Goal: Information Seeking & Learning: Find specific fact

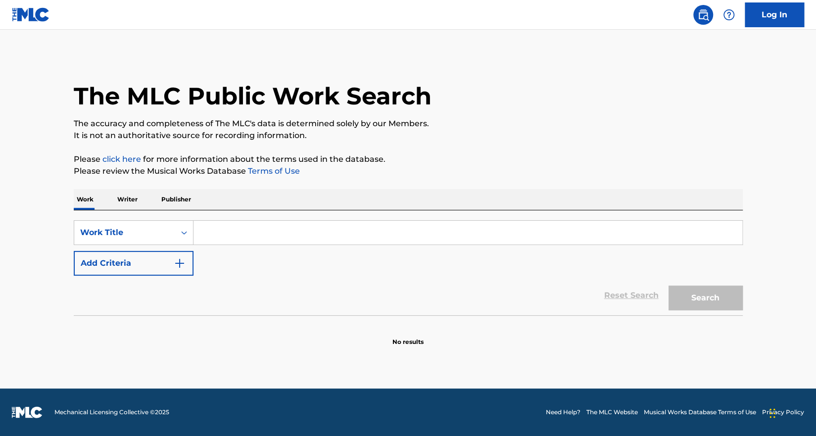
click at [220, 228] on input "Search Form" at bounding box center [467, 233] width 549 height 24
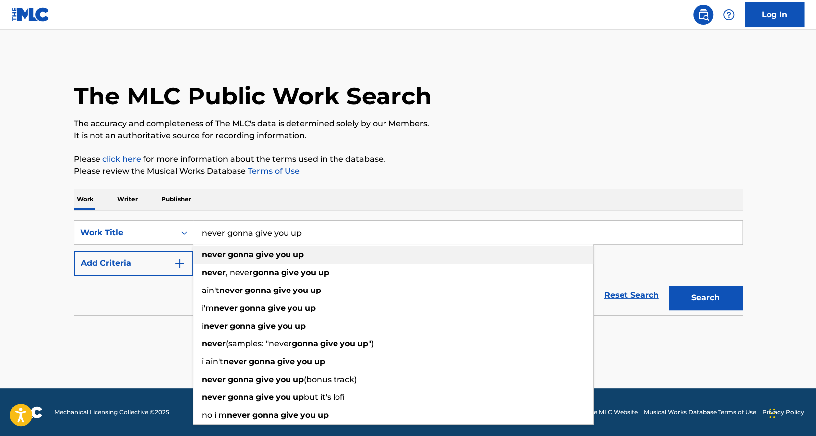
type input "never gonna give you up"
click at [225, 248] on div "never gonna give you up" at bounding box center [393, 255] width 400 height 18
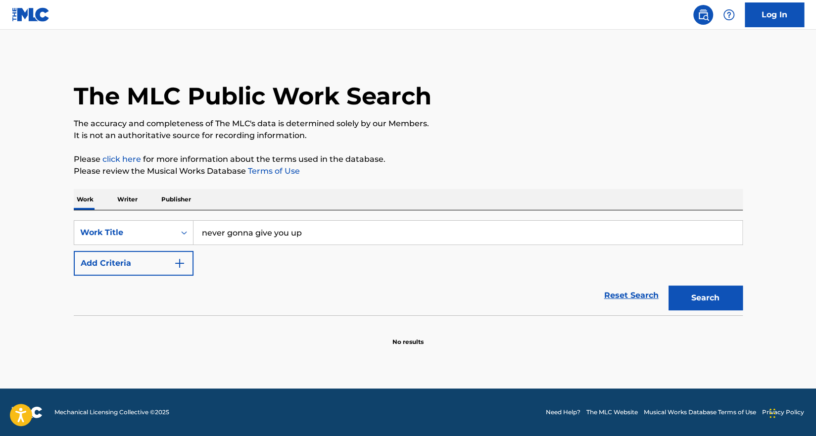
click at [180, 262] on img "Search Form" at bounding box center [180, 263] width 12 height 12
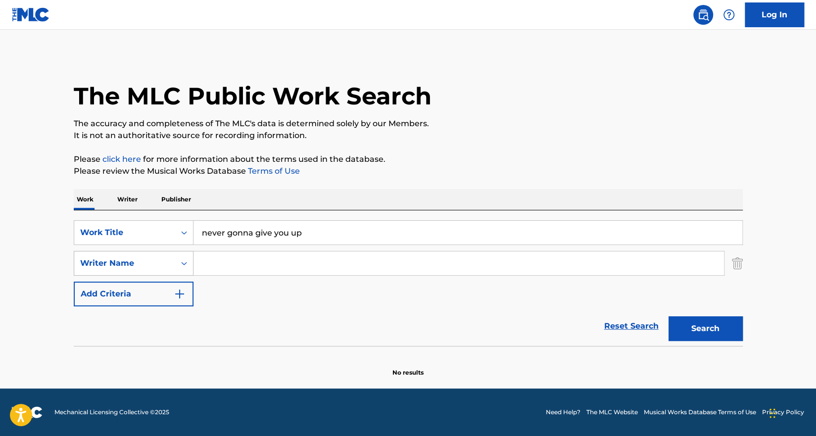
click at [191, 260] on div "Search Form" at bounding box center [184, 263] width 18 height 18
drag, startPoint x: 237, startPoint y: 266, endPoint x: 232, endPoint y: 267, distance: 5.6
click at [236, 266] on input "Search Form" at bounding box center [458, 263] width 530 height 24
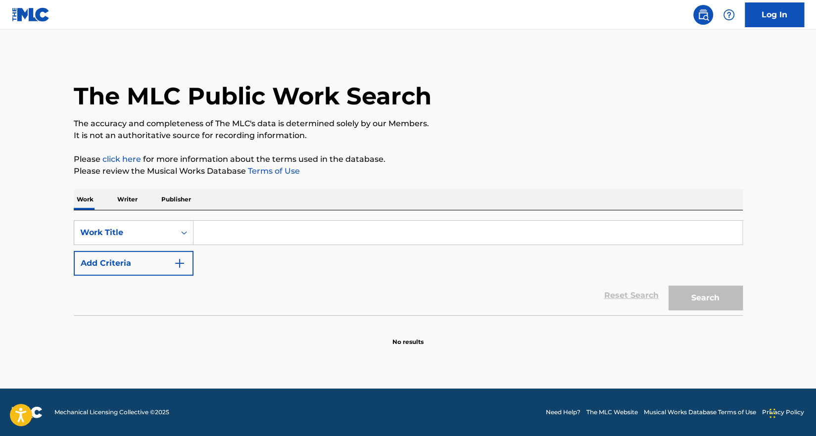
click at [233, 237] on input "Search Form" at bounding box center [467, 233] width 549 height 24
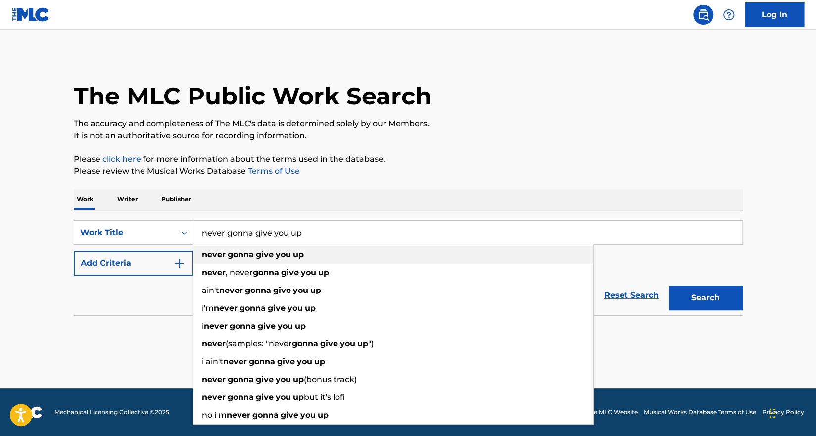
type input "never gonna give you up"
click at [249, 259] on div "never gonna give you up" at bounding box center [393, 255] width 400 height 18
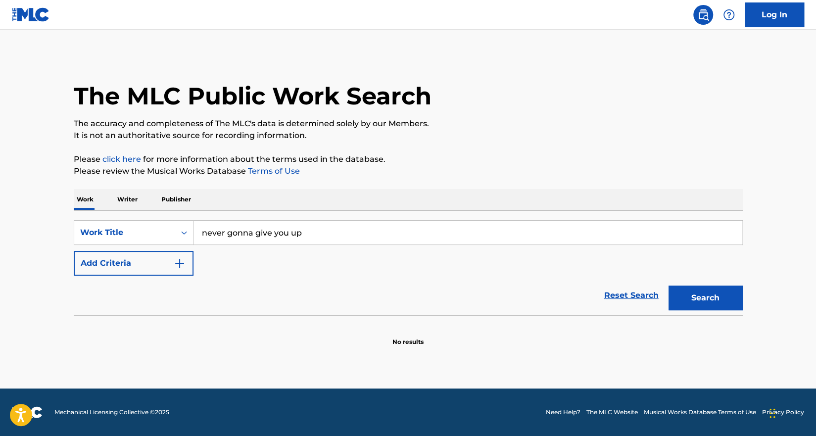
click at [171, 262] on button "Add Criteria" at bounding box center [134, 263] width 120 height 25
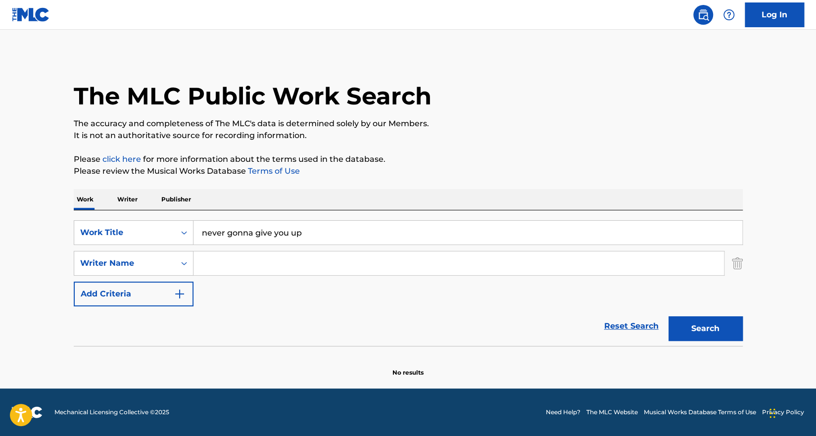
click at [234, 263] on input "Search Form" at bounding box center [458, 263] width 530 height 24
paste input "[PERSON_NAME]"
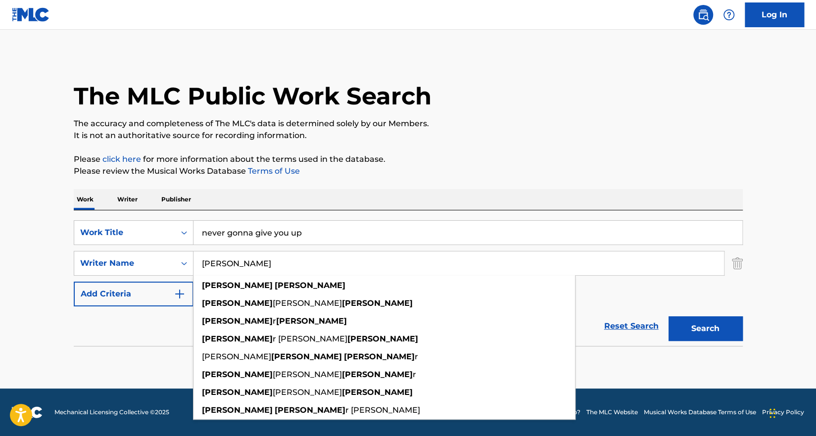
type input "[PERSON_NAME]"
click at [712, 312] on div "Search" at bounding box center [702, 326] width 79 height 40
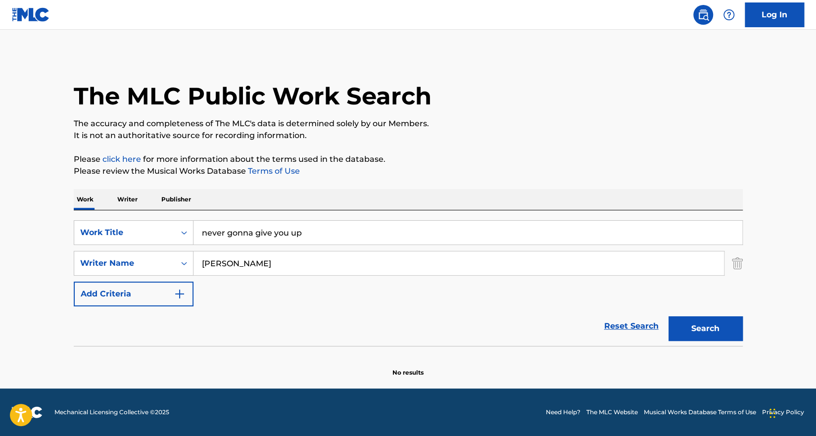
click at [721, 324] on button "Search" at bounding box center [705, 328] width 74 height 25
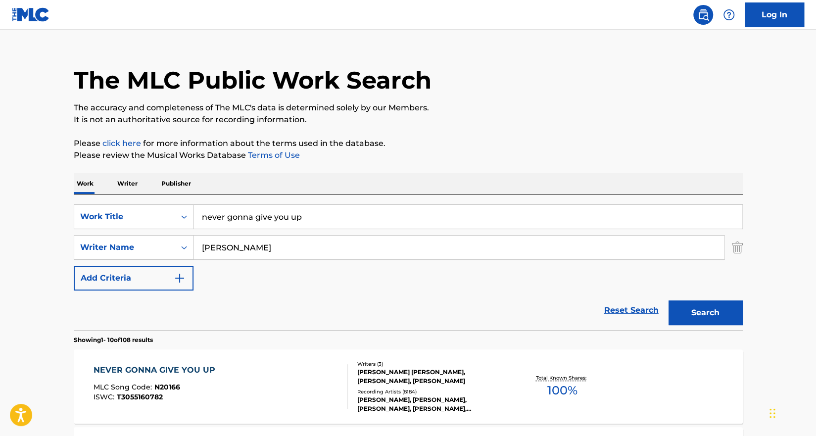
scroll to position [49, 0]
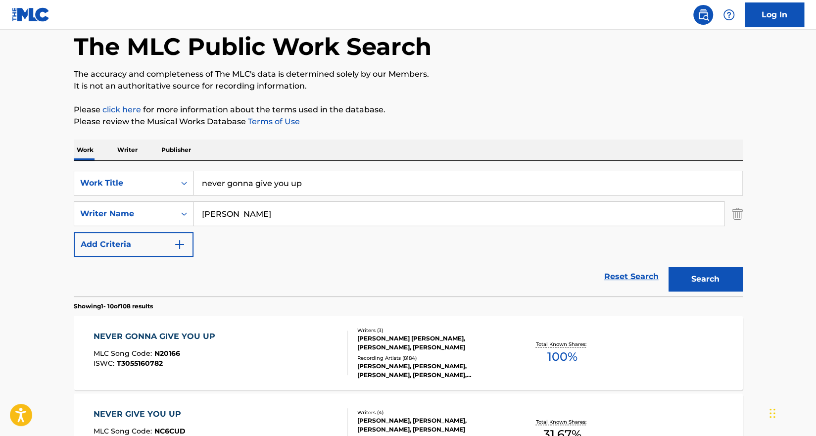
click at [478, 354] on div "Recording Artists ( 8184 )" at bounding box center [431, 357] width 149 height 7
